Goal: Information Seeking & Learning: Learn about a topic

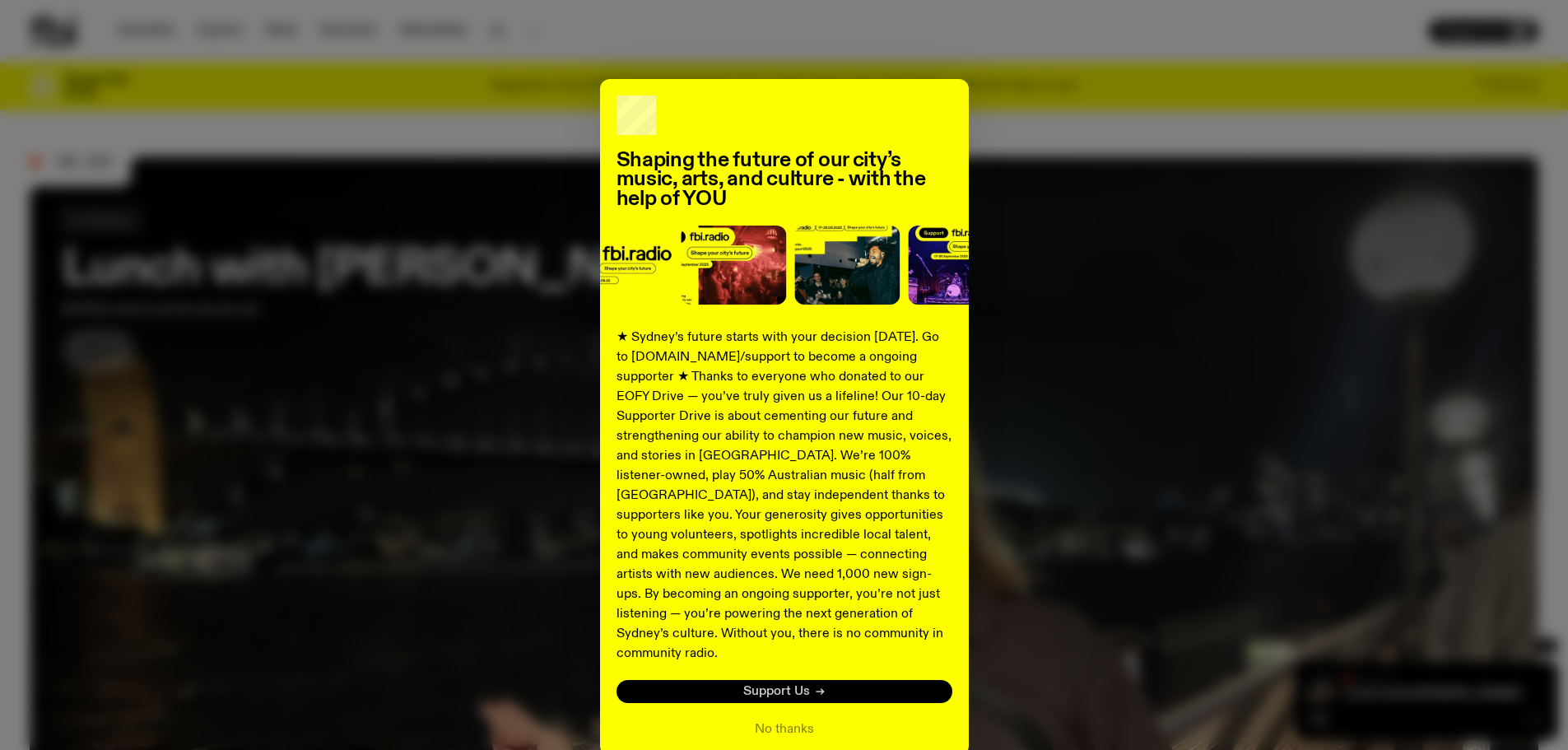
click at [773, 686] on span "Support Us" at bounding box center [777, 692] width 67 height 13
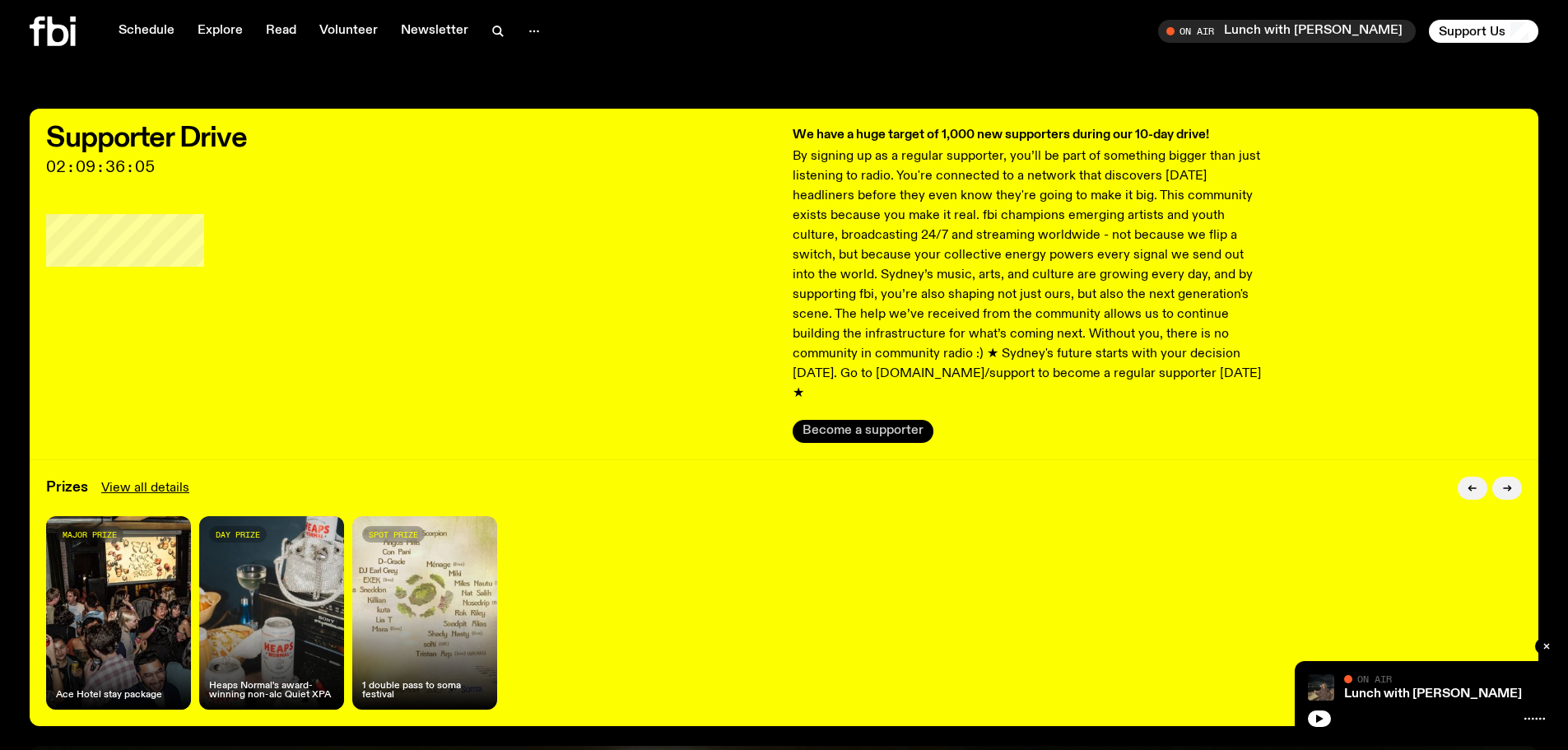
click at [876, 420] on button "Become a supporter" at bounding box center [863, 432] width 141 height 23
click at [152, 28] on link "Schedule" at bounding box center [147, 31] width 76 height 23
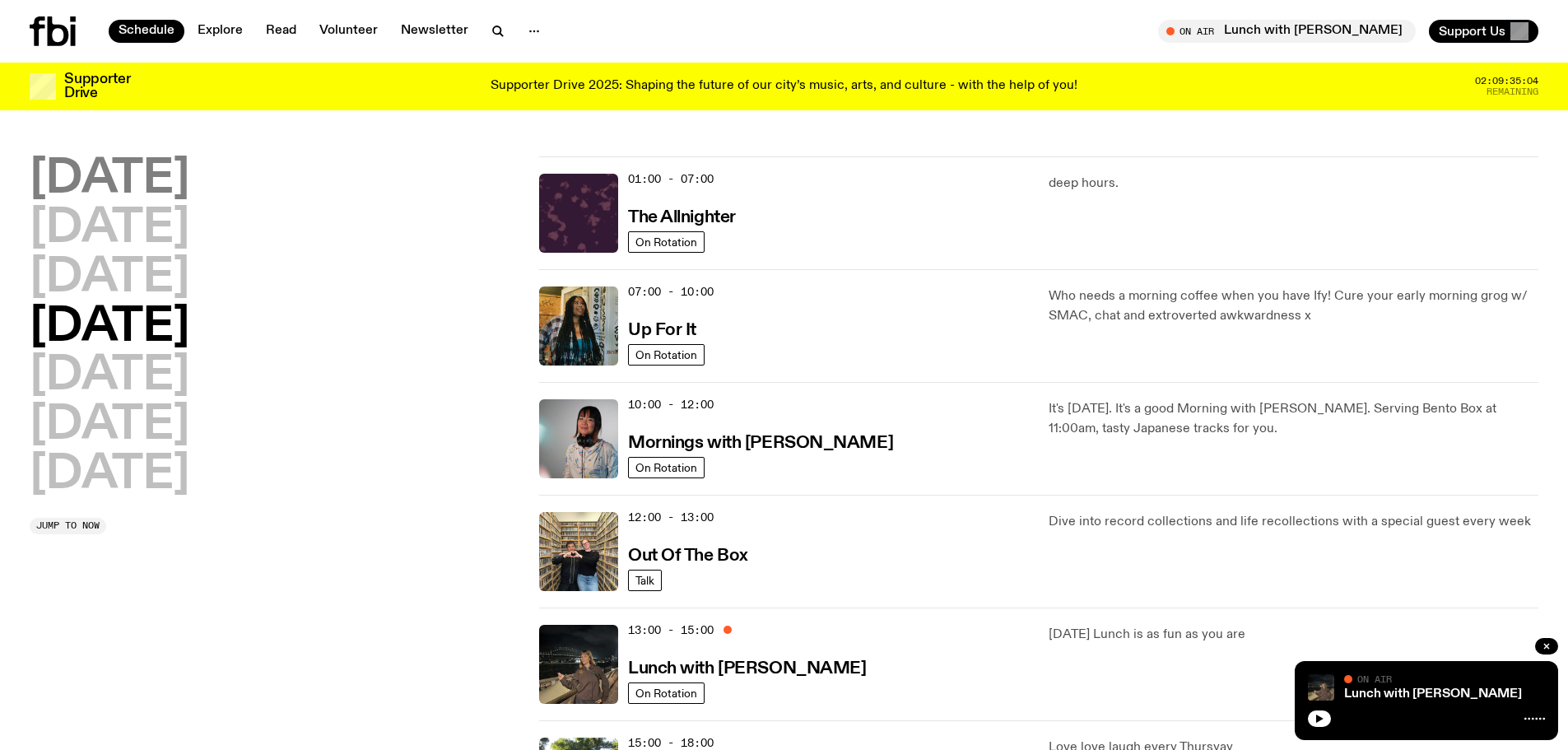
click at [123, 174] on h2 "[DATE]" at bounding box center [110, 179] width 160 height 46
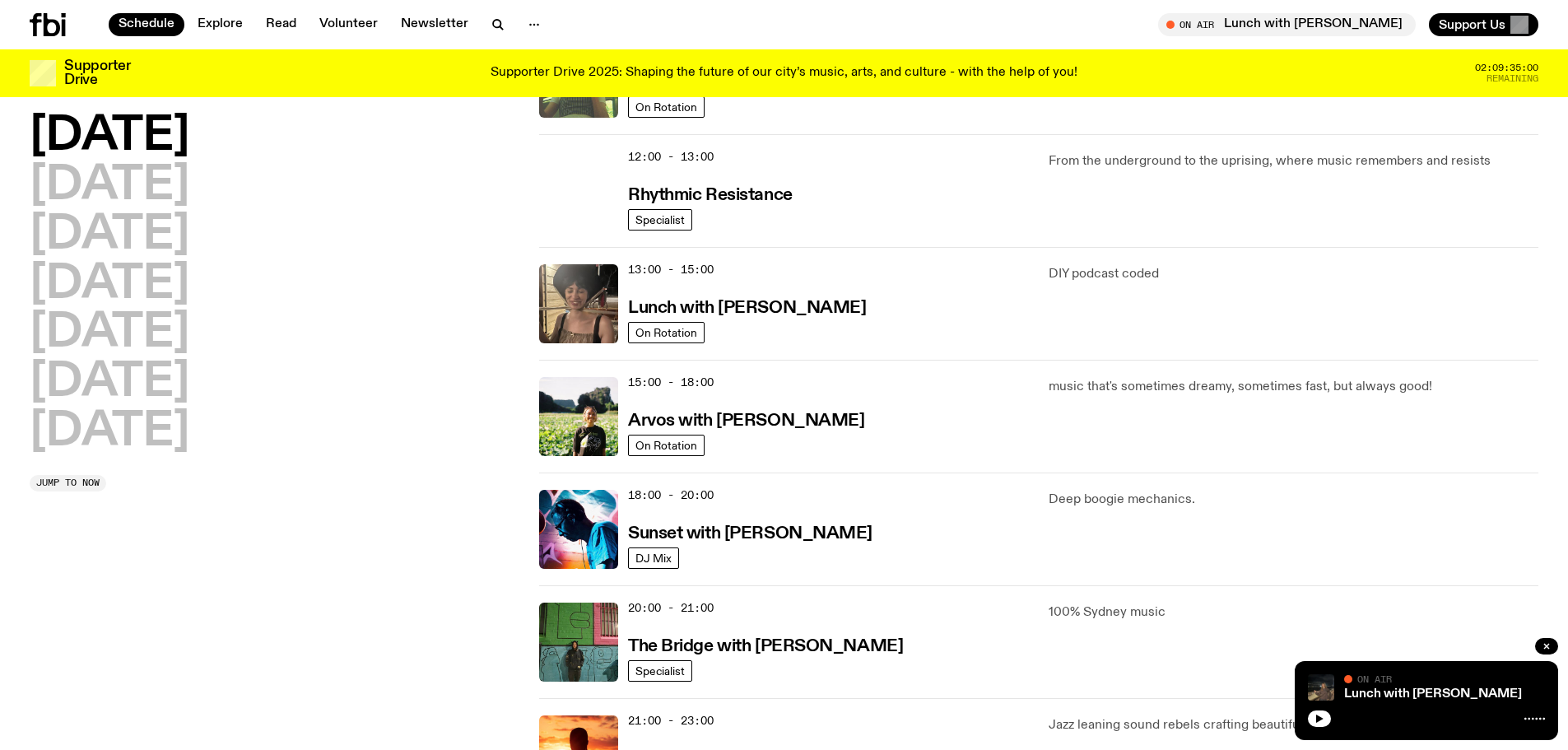
scroll to position [374, 0]
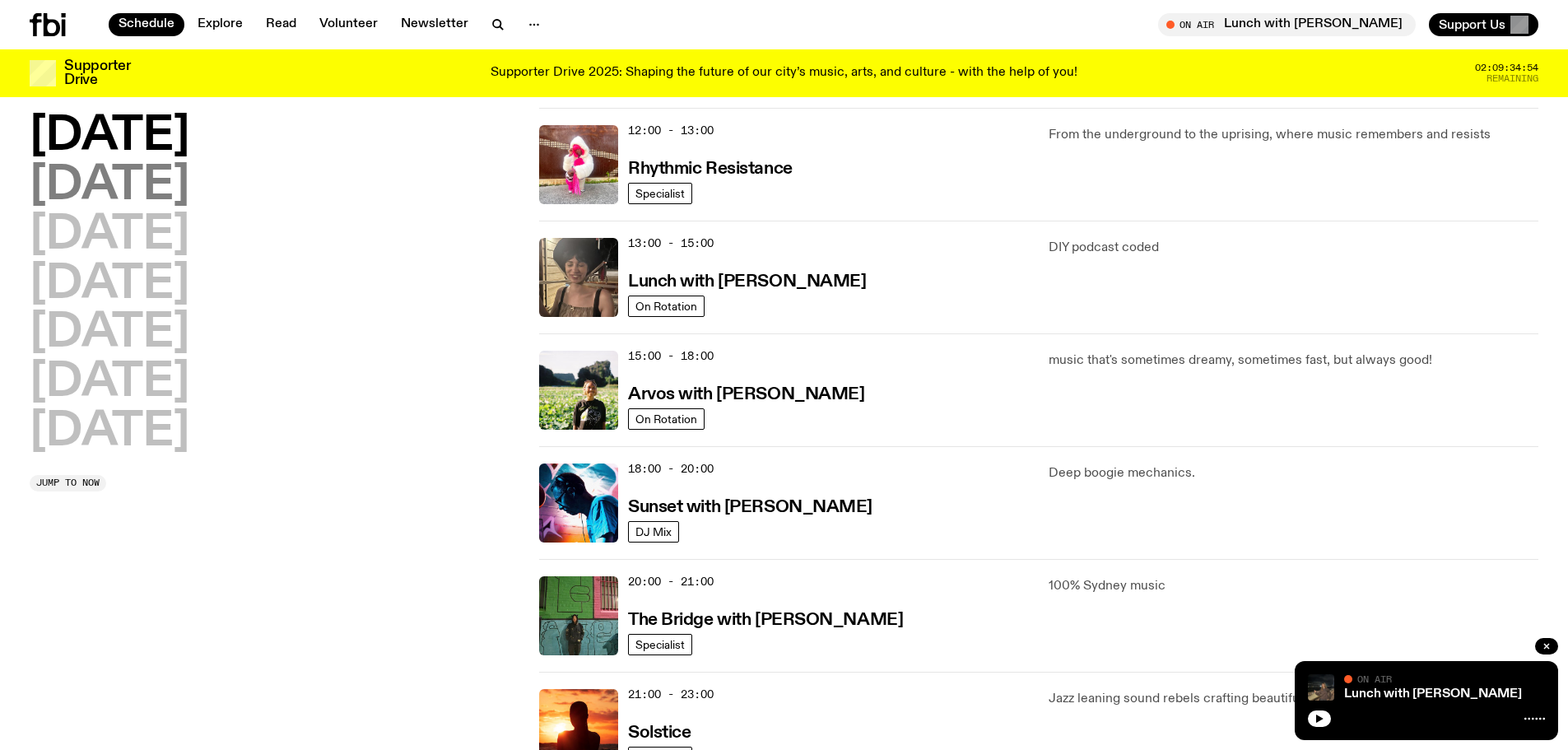
click at [190, 186] on h2 "[DATE]" at bounding box center [110, 185] width 160 height 46
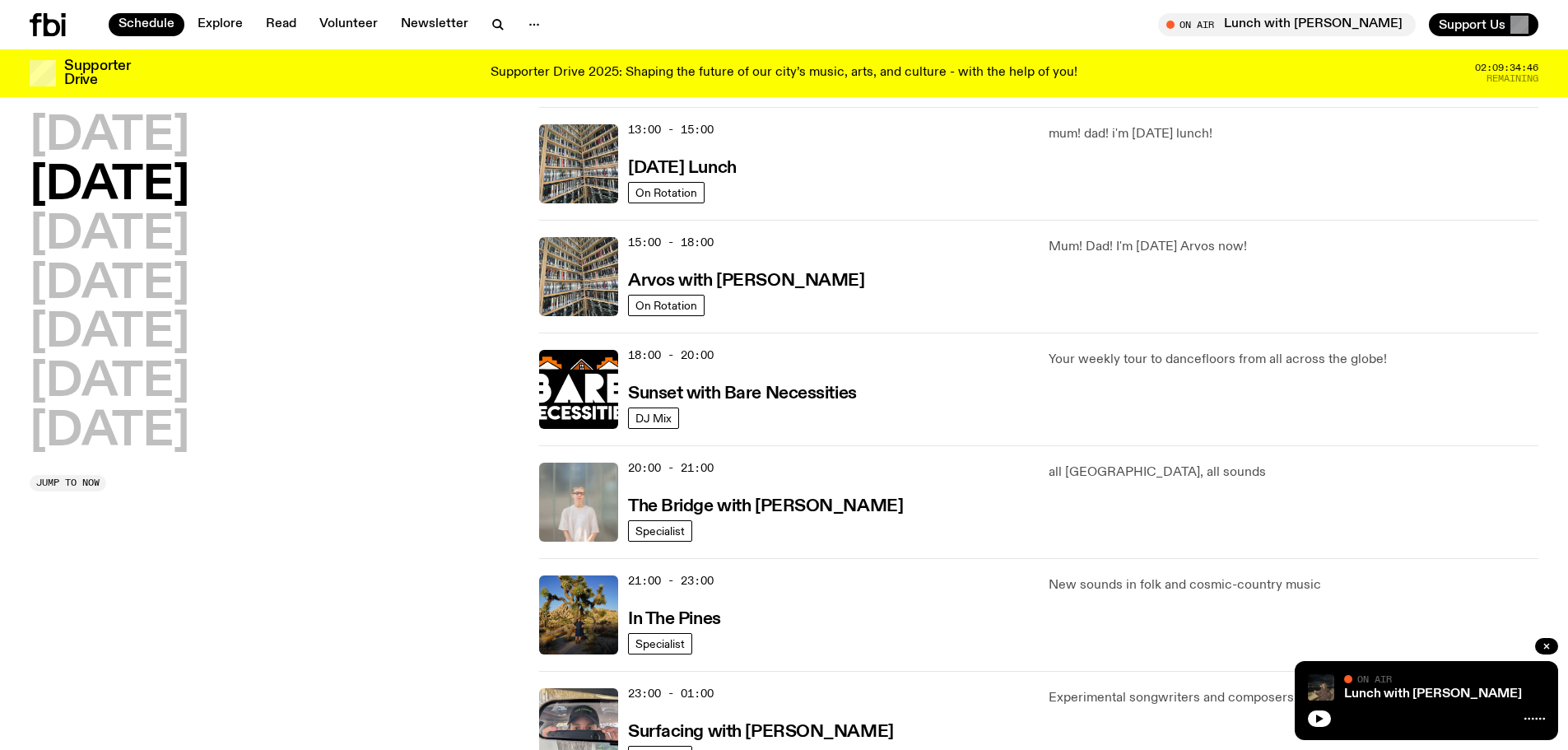
scroll to position [490, 0]
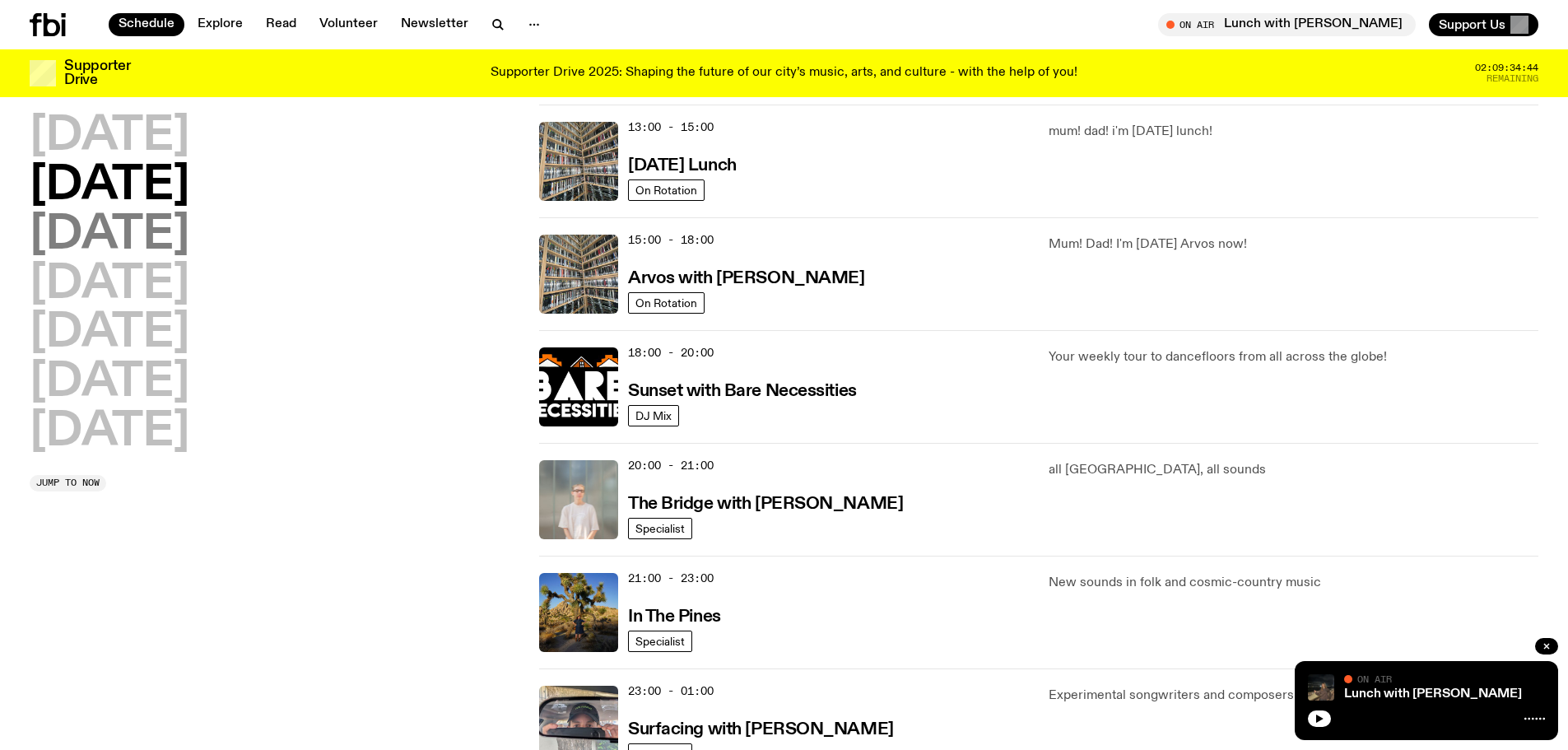
click at [190, 237] on h2 "[DATE]" at bounding box center [110, 235] width 160 height 46
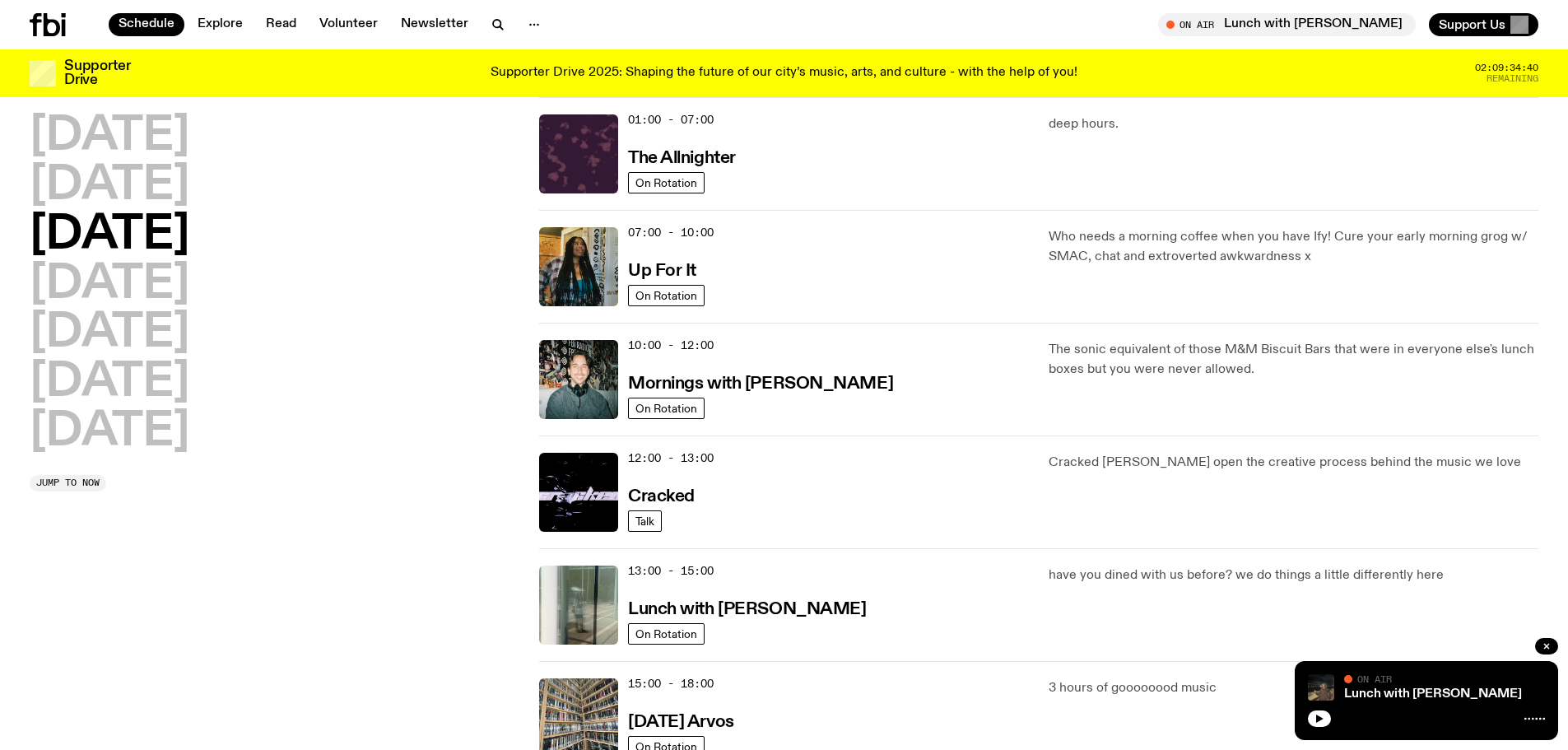
scroll to position [181, 0]
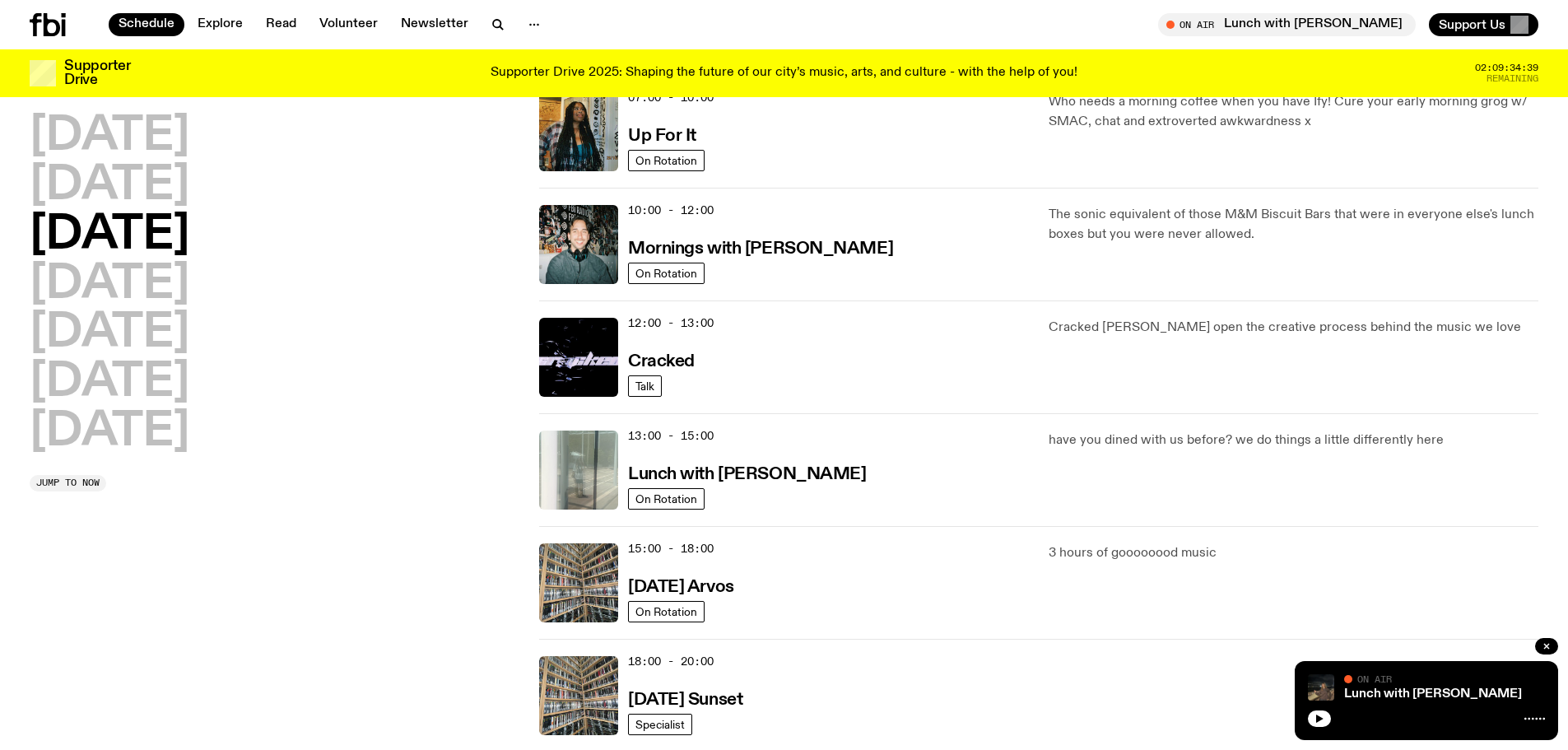
click at [580, 469] on img at bounding box center [579, 470] width 79 height 79
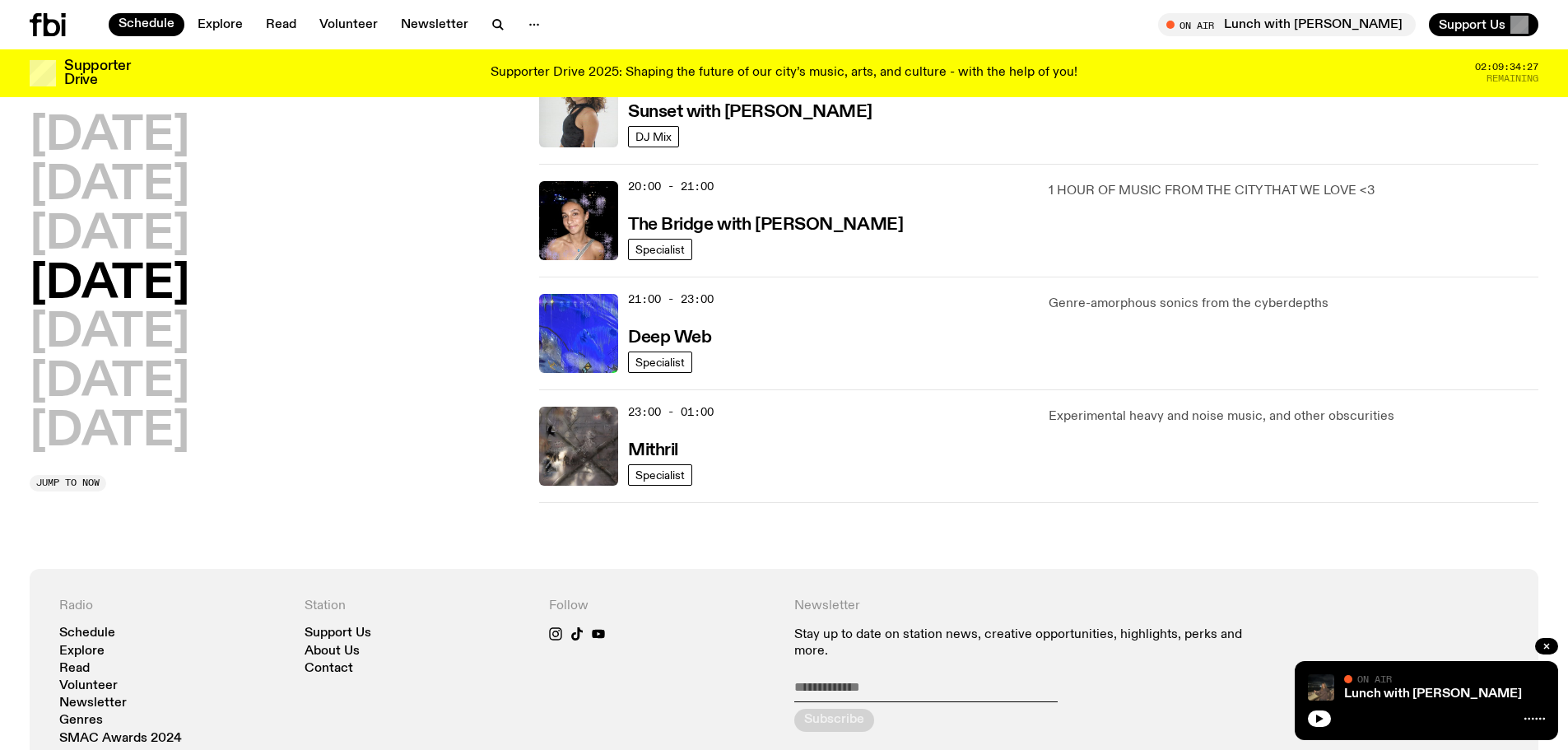
scroll to position [770, 0]
click at [153, 330] on h2 "[DATE]" at bounding box center [110, 333] width 160 height 46
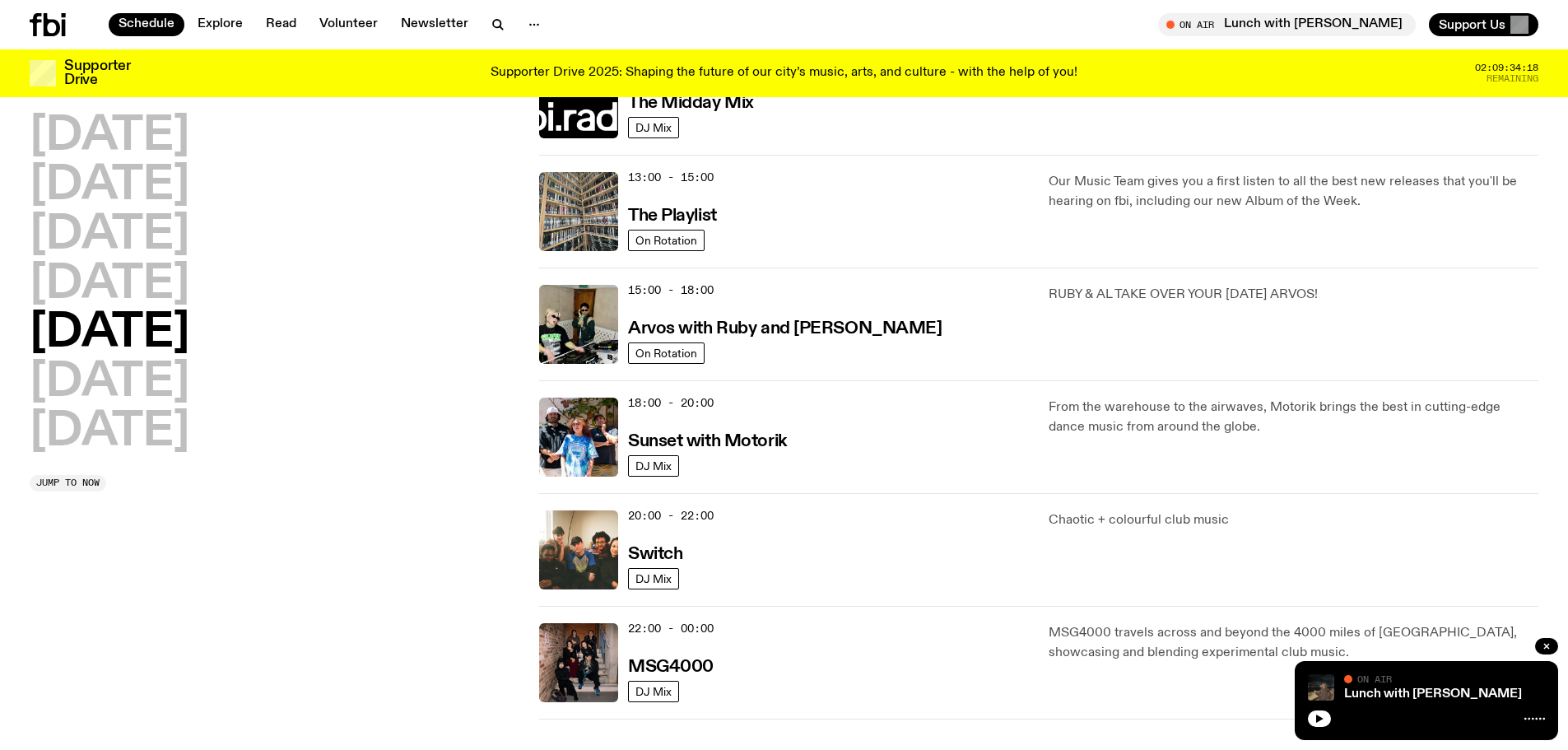
scroll to position [0, 0]
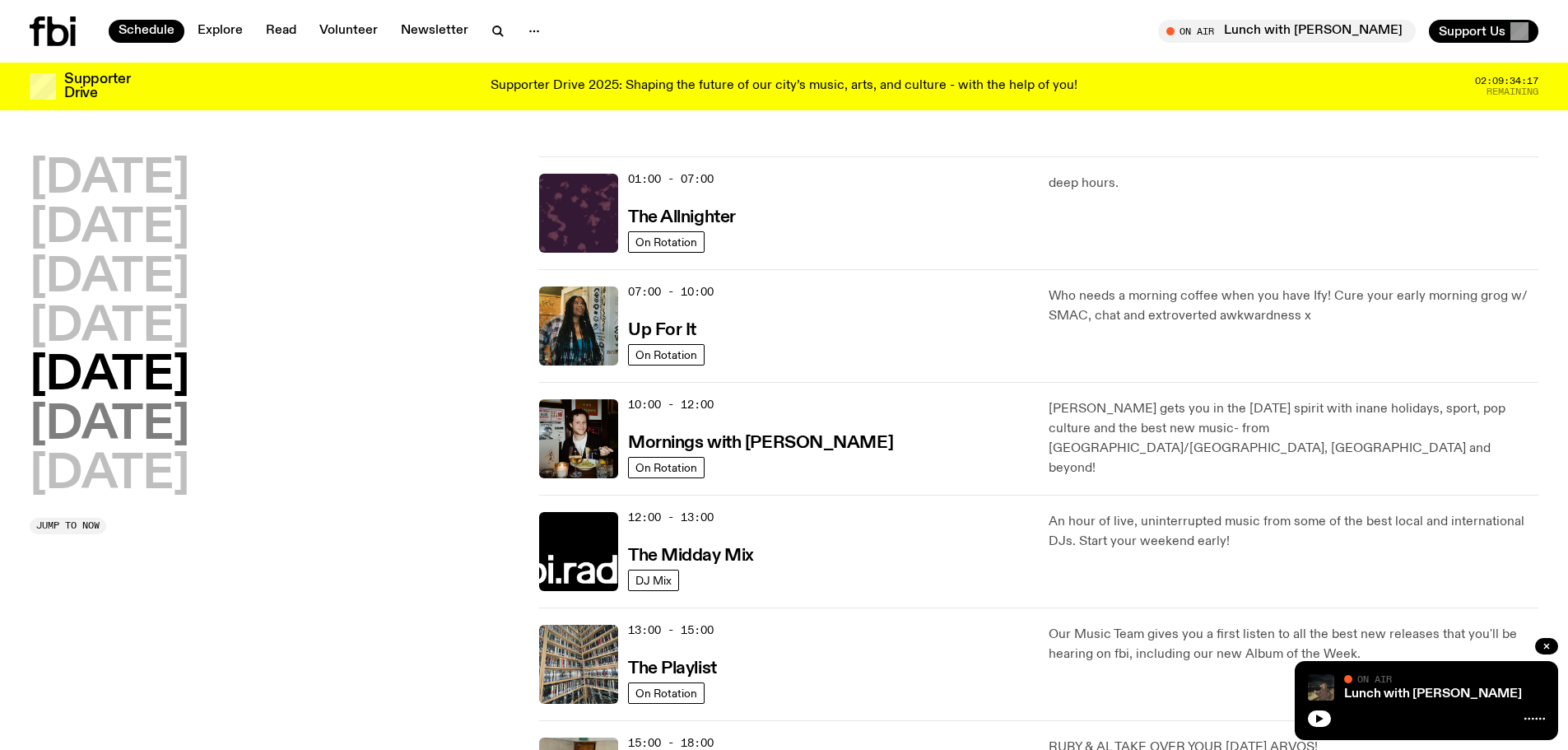
click at [190, 417] on h2 "[DATE]" at bounding box center [110, 425] width 160 height 46
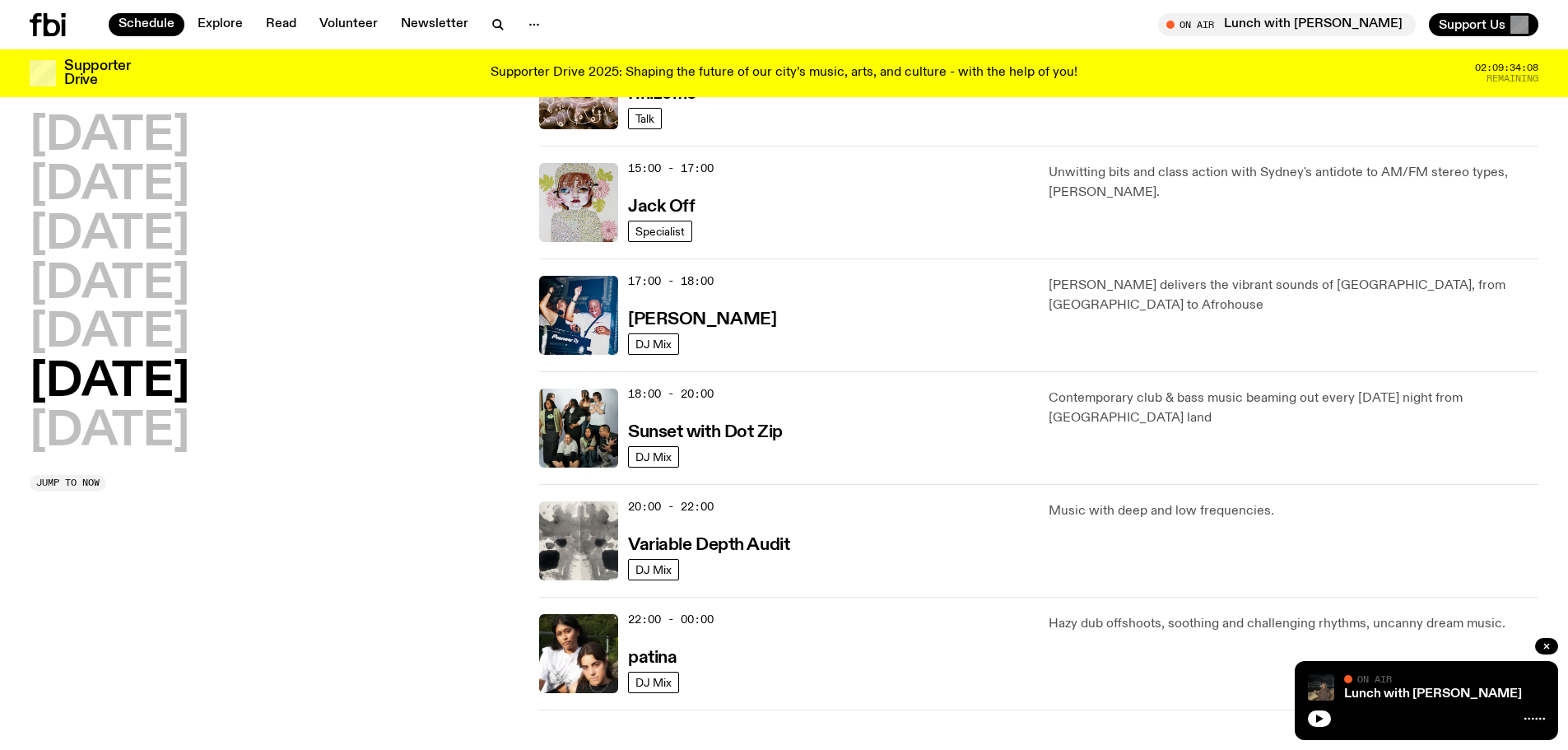
scroll to position [789, 0]
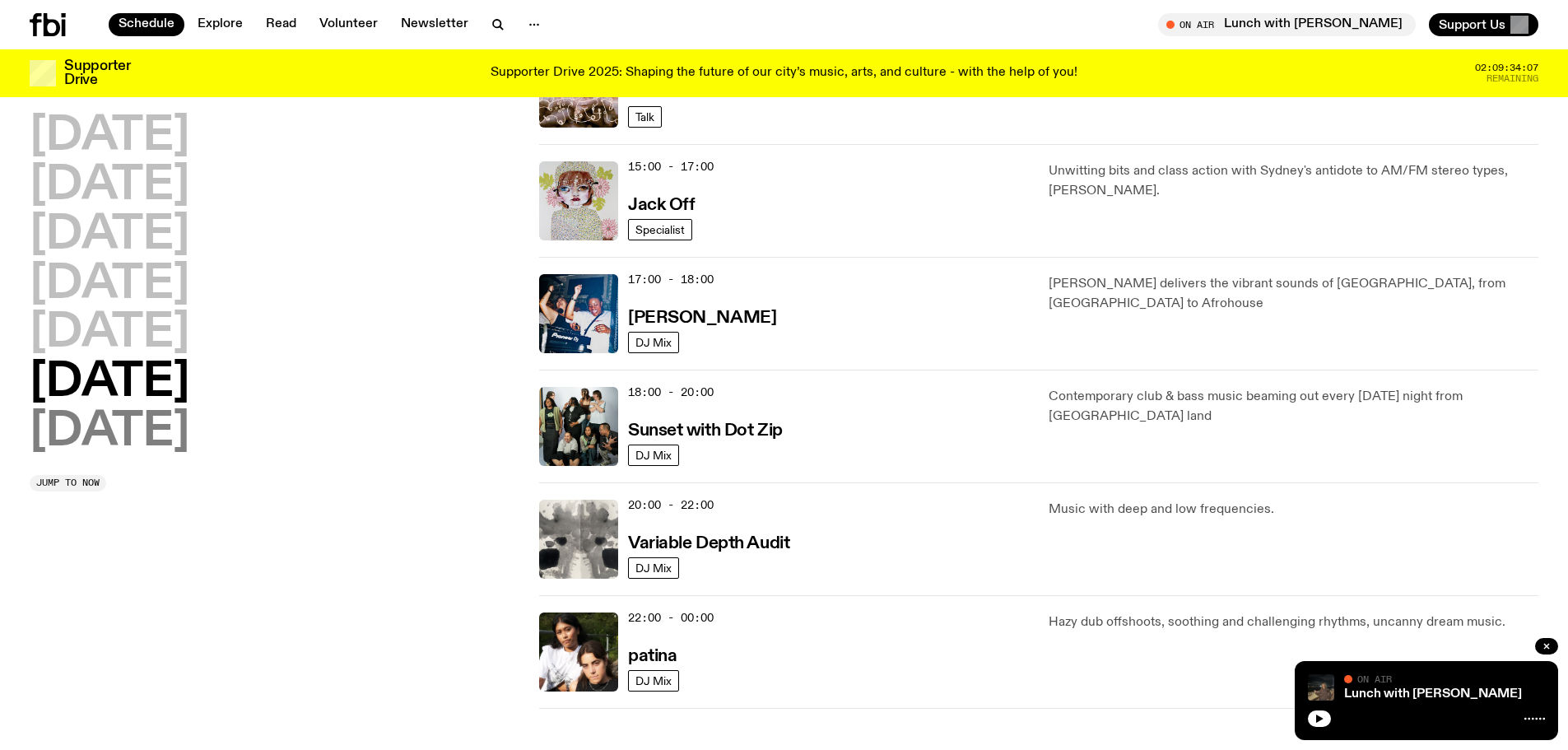
click at [167, 421] on h2 "[DATE]" at bounding box center [110, 432] width 160 height 46
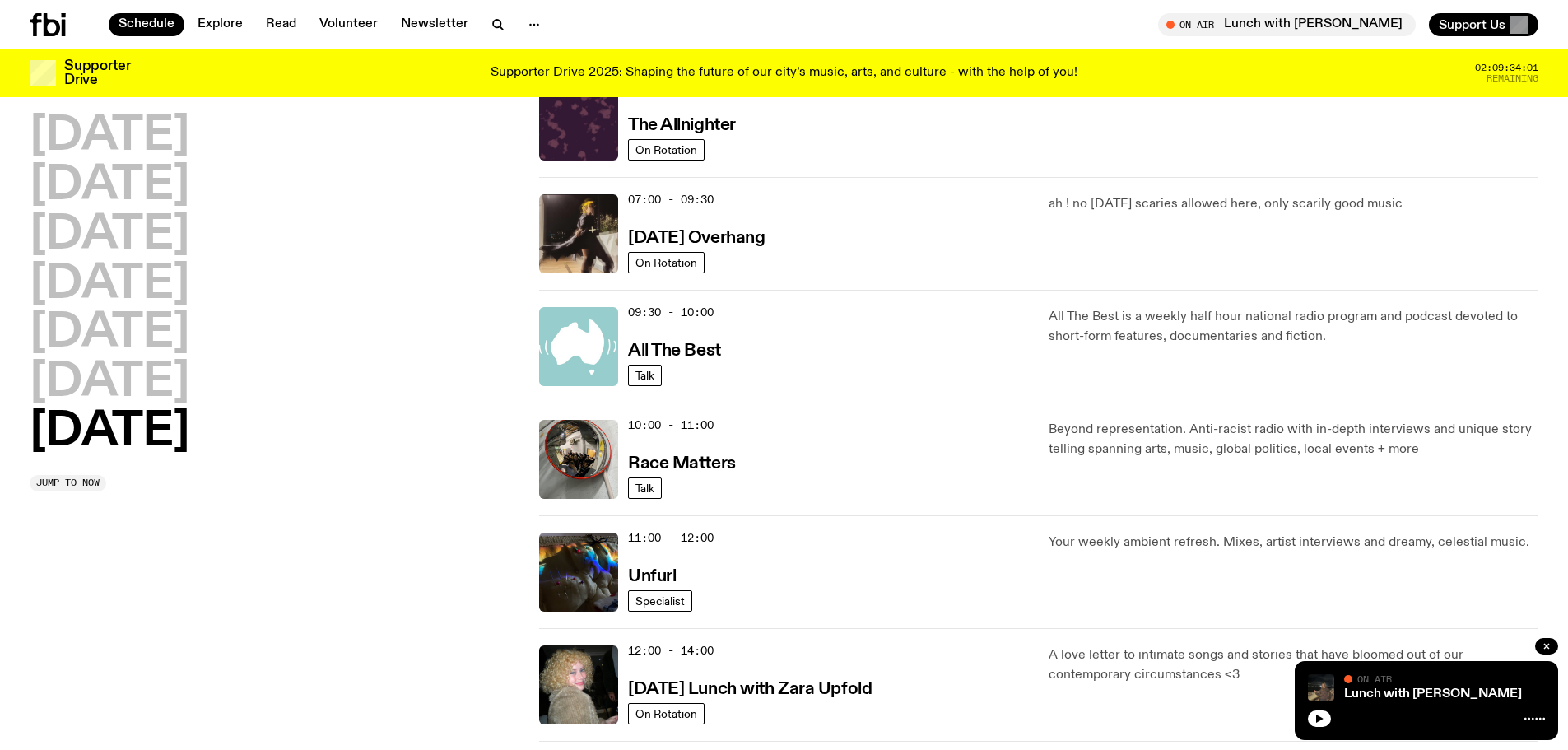
scroll to position [192, 0]
